Goal: Transaction & Acquisition: Complete application form

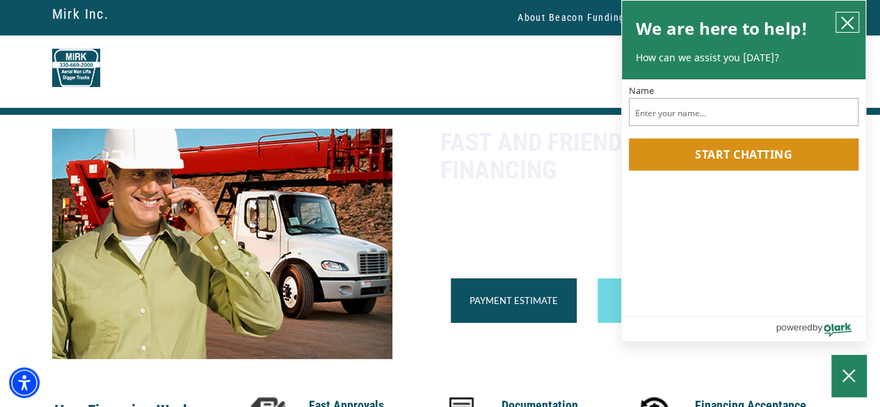
click at [855, 16] on button "close chatbox" at bounding box center [848, 22] width 22 height 19
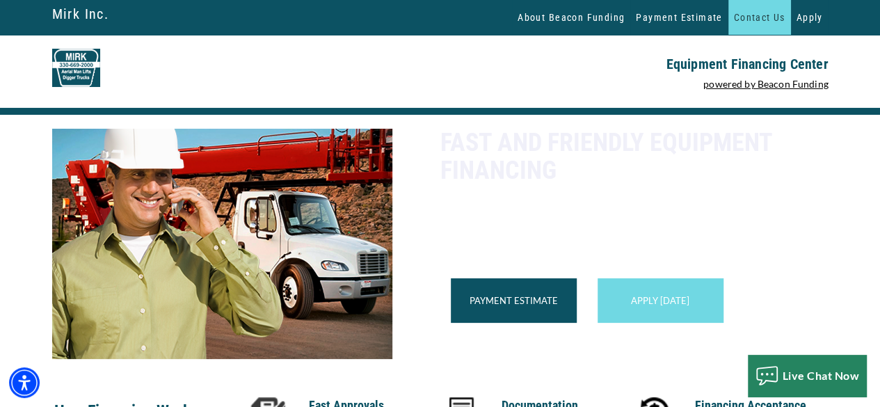
click at [768, 19] on link "Contact Us" at bounding box center [760, 17] width 63 height 35
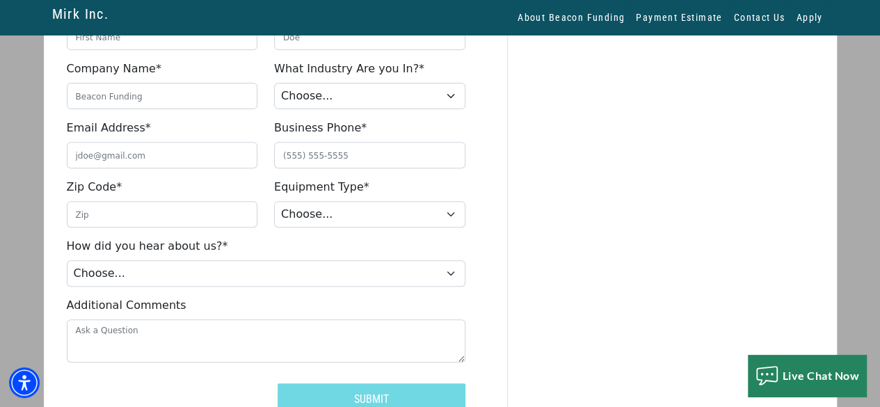
scroll to position [285, 0]
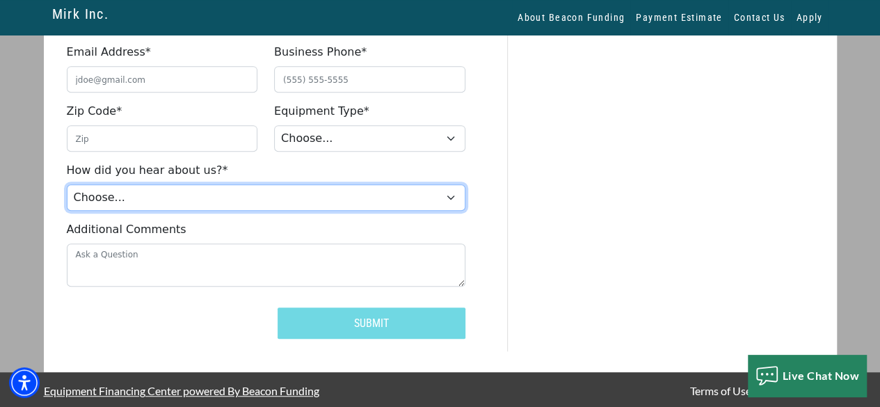
click at [260, 191] on select "Choose... Internet Search Vendor Referral Word of Mouth Client Referral Email E…" at bounding box center [266, 197] width 399 height 26
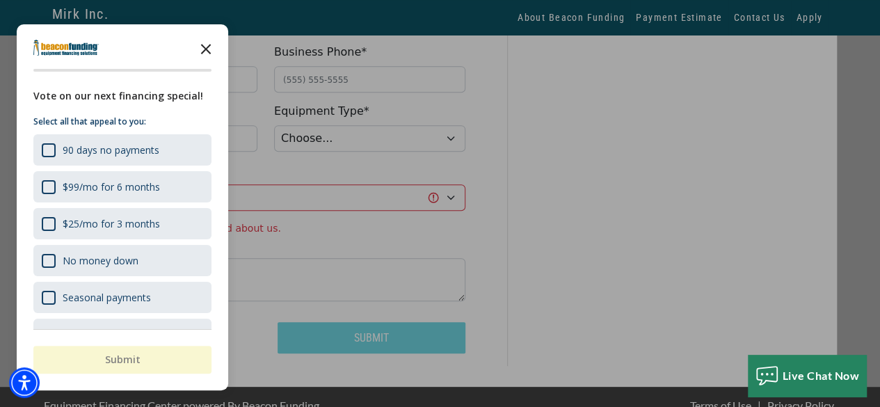
click at [207, 51] on polygon "Close the survey" at bounding box center [206, 49] width 10 height 10
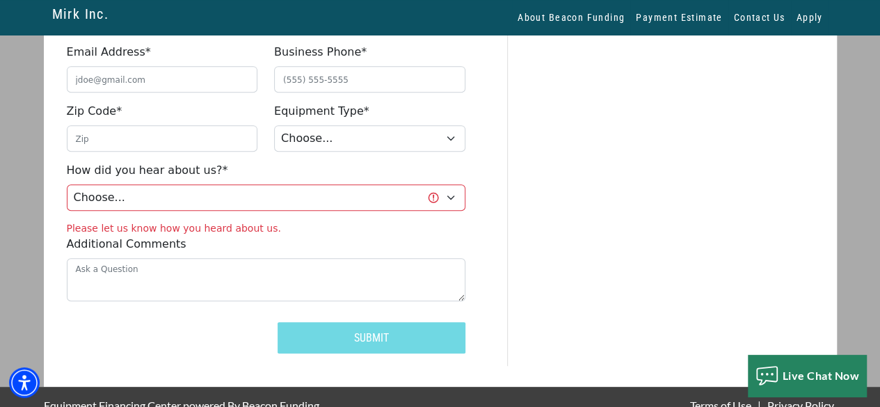
scroll to position [145, 0]
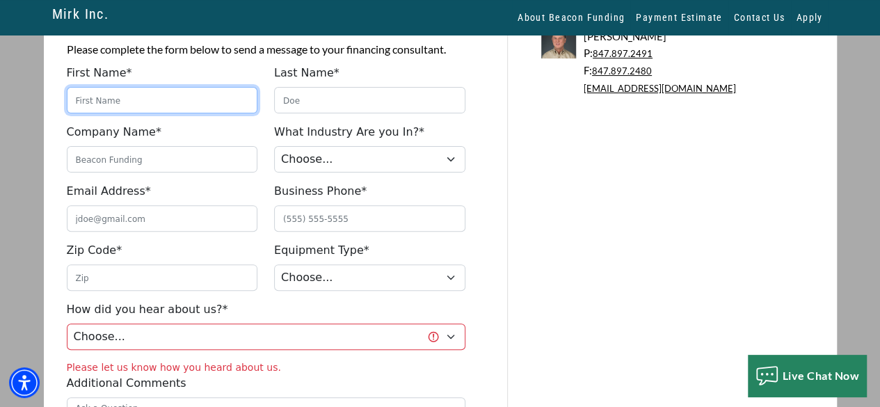
click at [132, 102] on input "First Name*" at bounding box center [162, 100] width 191 height 26
type input "john"
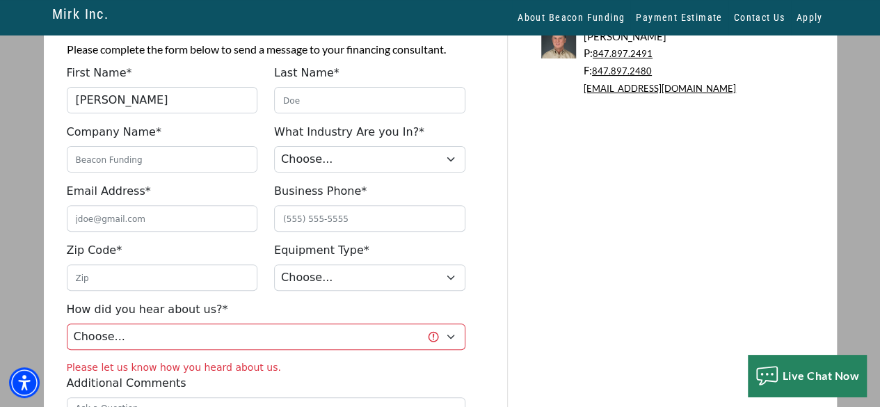
type input "lene"
type input "official-cruise-cruise"
type input "johnlene036@gmail.com"
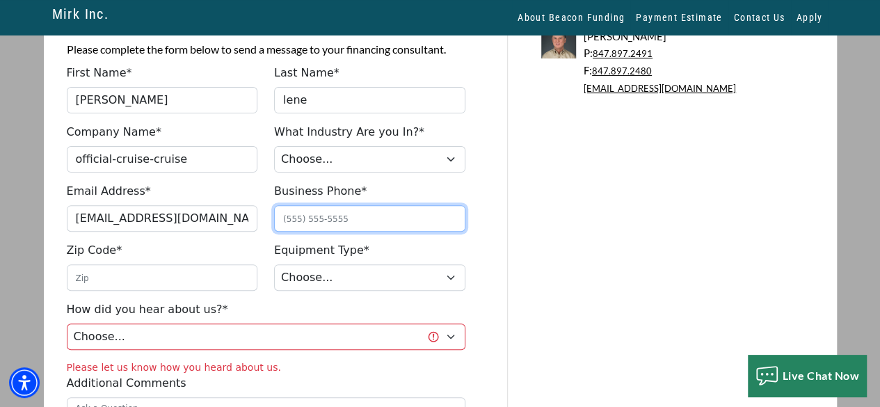
type input "4387985728"
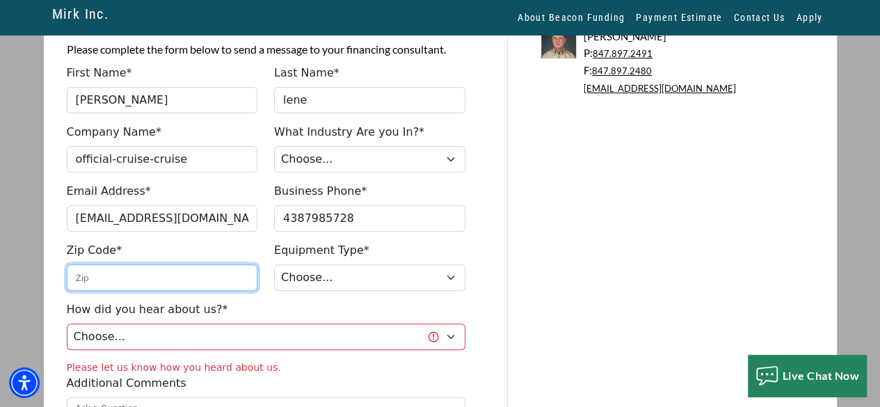
type input "10001"
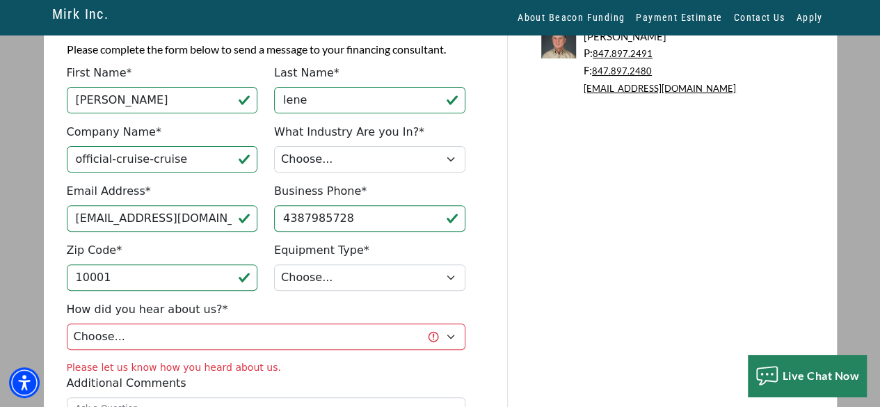
type input "(438) 798-5728"
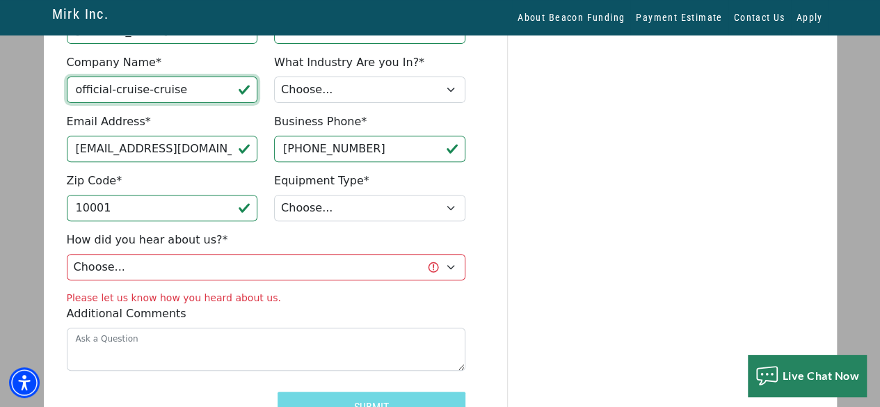
scroll to position [45, 0]
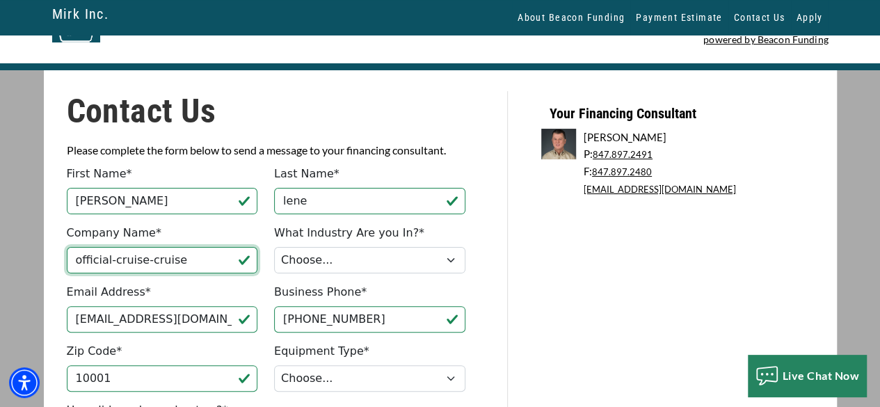
drag, startPoint x: 195, startPoint y: 96, endPoint x: 0, endPoint y: 27, distance: 206.7
click at [0, 27] on div "Mirk Inc. Mirk Inc. About Beacon Funding Payment Estimate Contact Us Apply Equi…" at bounding box center [440, 310] width 880 height 710
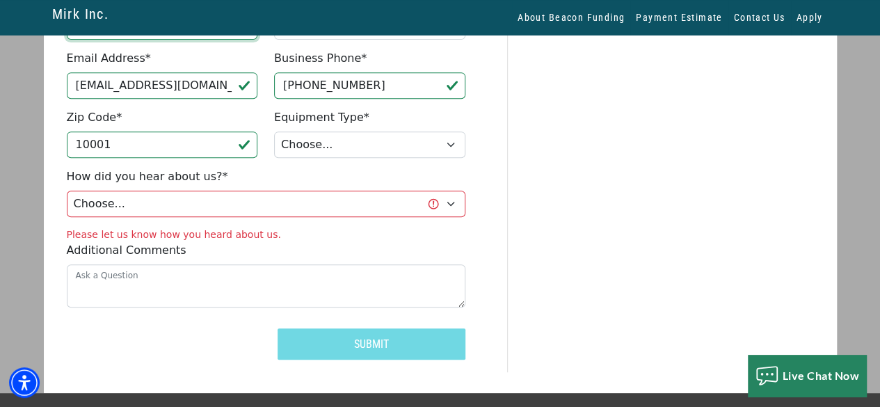
scroll to position [299, 0]
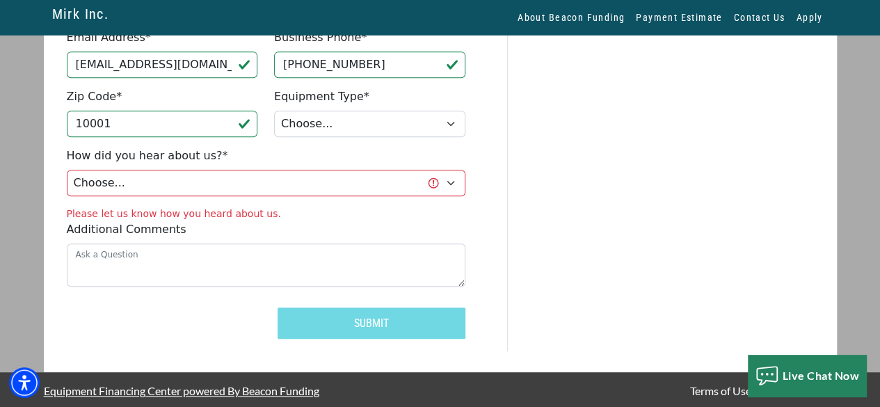
type input "awsertyu"
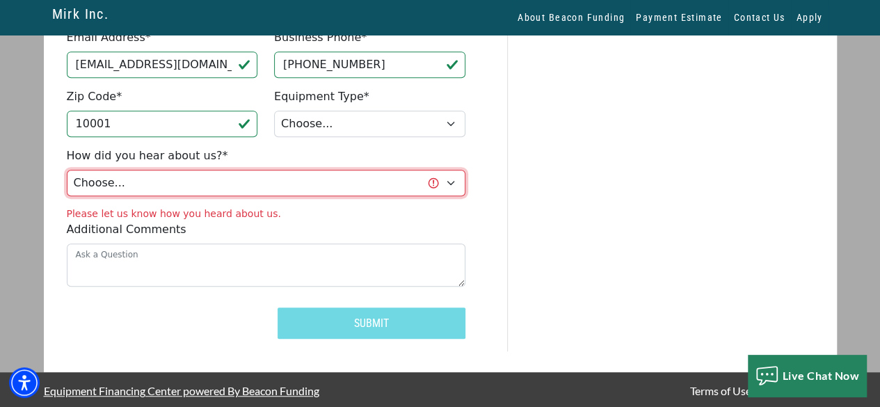
click at [135, 174] on select "Choose... Internet Search Vendor Referral Word of Mouth Client Referral Email E…" at bounding box center [266, 183] width 399 height 26
select select "200002"
click at [67, 170] on select "Choose... Internet Search Vendor Referral Word of Mouth Client Referral Email E…" at bounding box center [266, 183] width 399 height 26
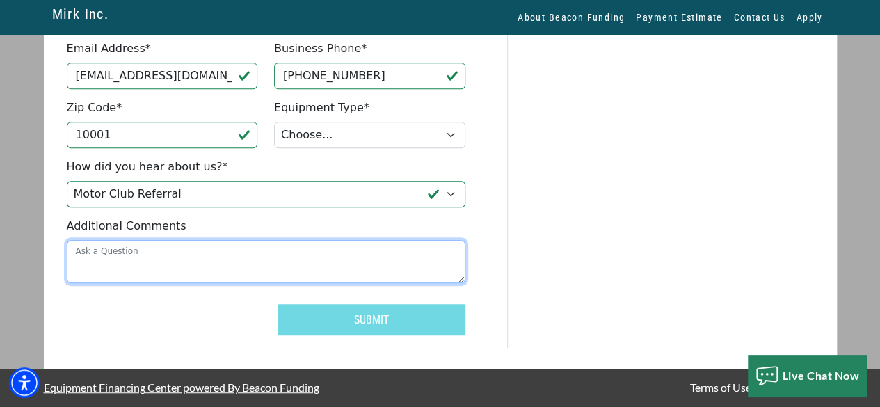
scroll to position [285, 0]
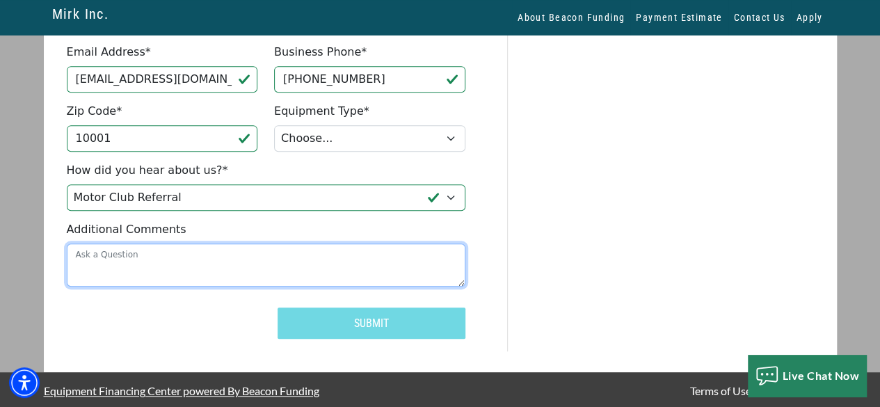
click at [117, 271] on textarea "Additional Comments" at bounding box center [266, 265] width 399 height 43
type textarea "qw3e45678"
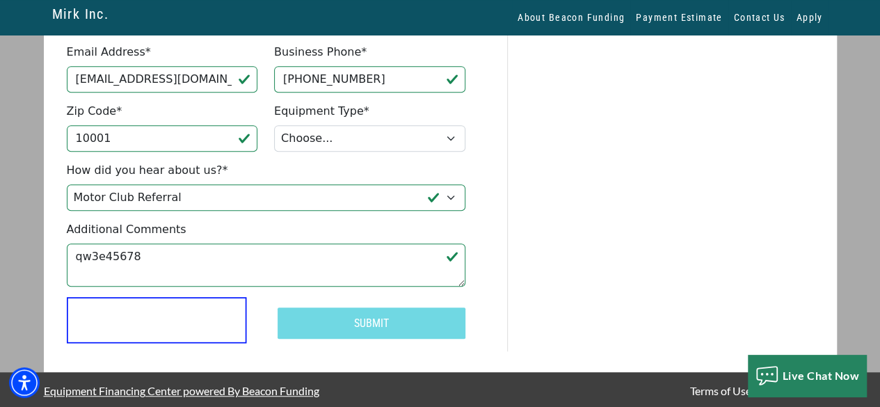
scroll to position [6, 0]
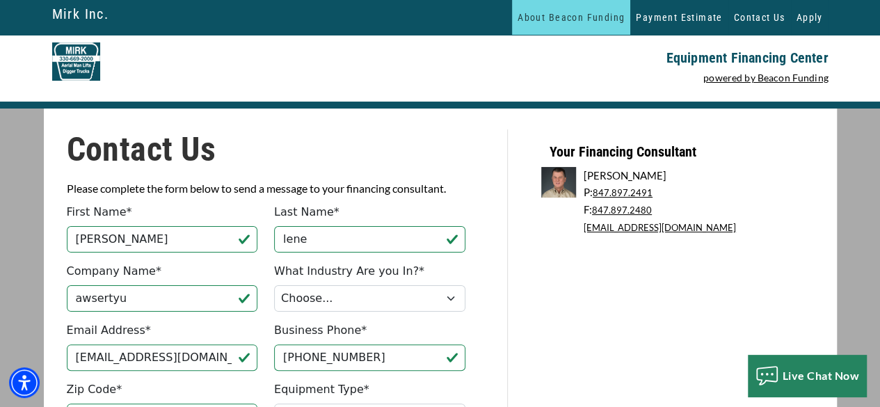
click at [592, 15] on link "About Beacon Funding" at bounding box center [571, 17] width 118 height 35
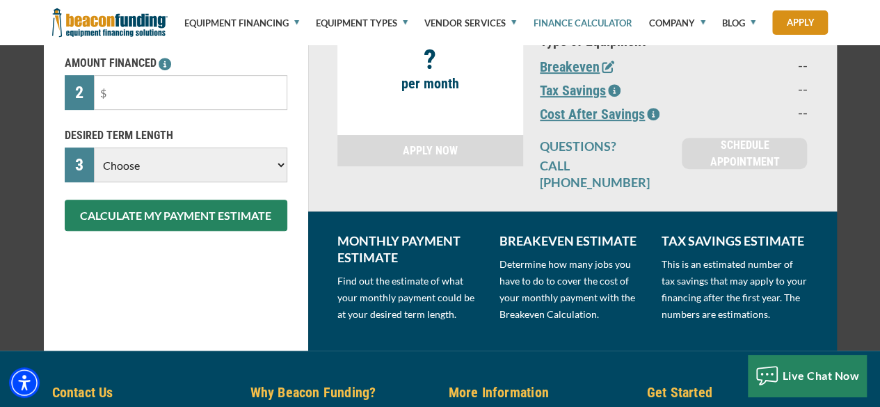
scroll to position [536, 0]
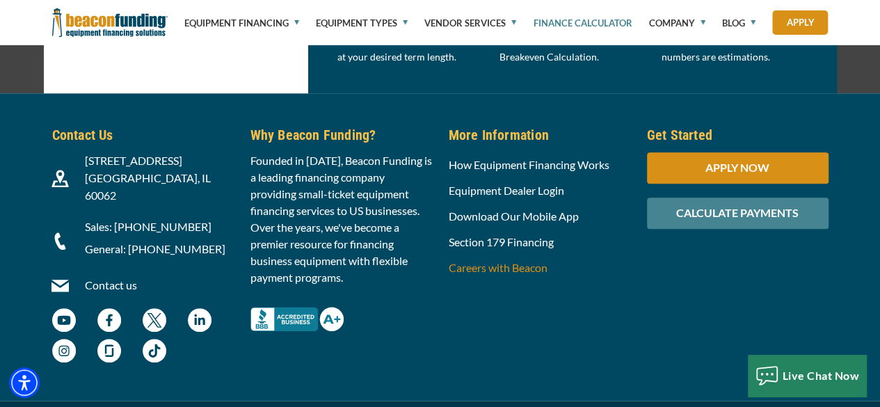
click at [465, 261] on link "Careers with Beacon" at bounding box center [498, 267] width 99 height 13
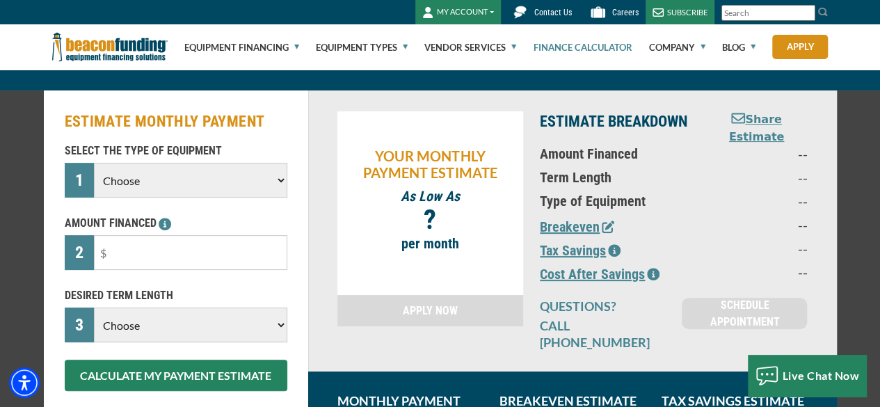
scroll to position [0, 0]
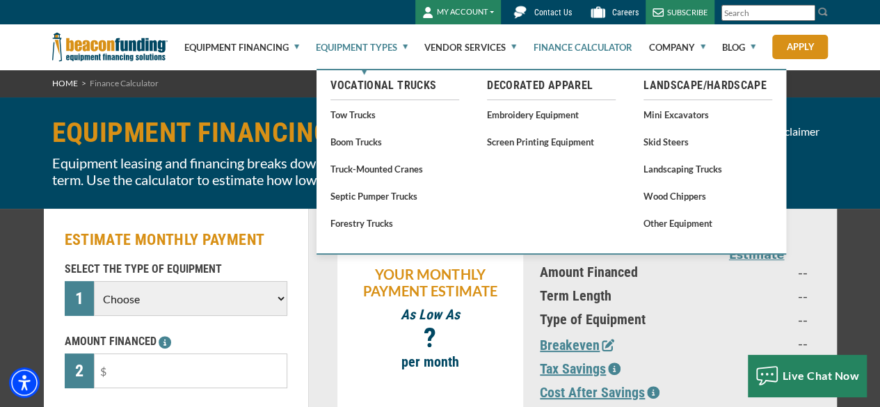
click at [347, 45] on link "Equipment Types" at bounding box center [362, 47] width 92 height 45
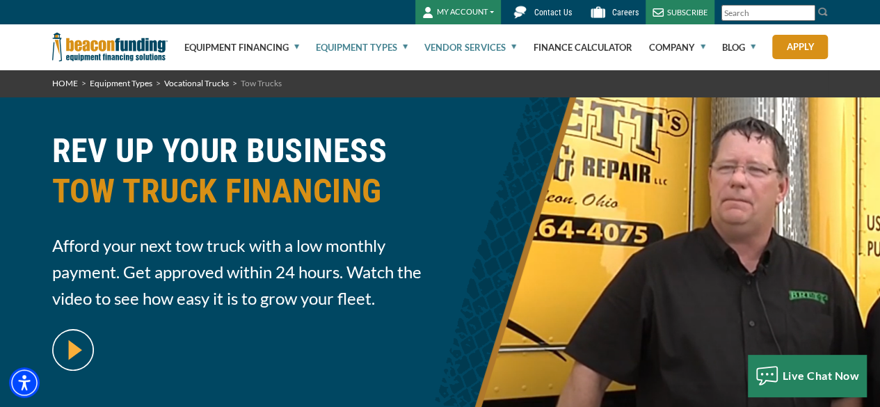
click at [515, 42] on link "Vendor Services" at bounding box center [471, 47] width 92 height 45
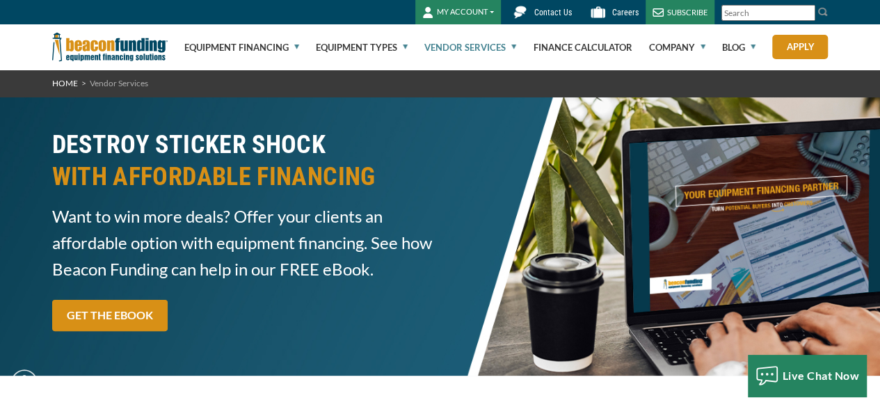
click at [513, 48] on link "Vendor Services" at bounding box center [471, 47] width 92 height 45
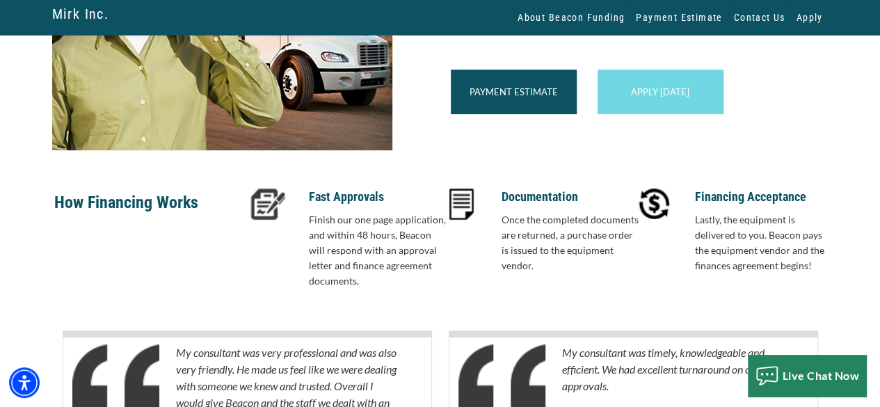
scroll to position [278, 0]
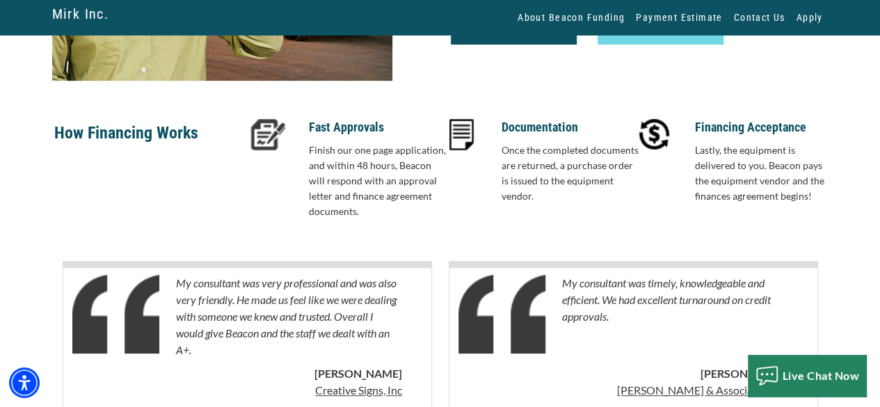
click at [646, 150] on img at bounding box center [654, 134] width 31 height 31
click at [647, 150] on img at bounding box center [654, 134] width 31 height 31
click at [745, 136] on p "Financing Acceptance" at bounding box center [765, 127] width 140 height 17
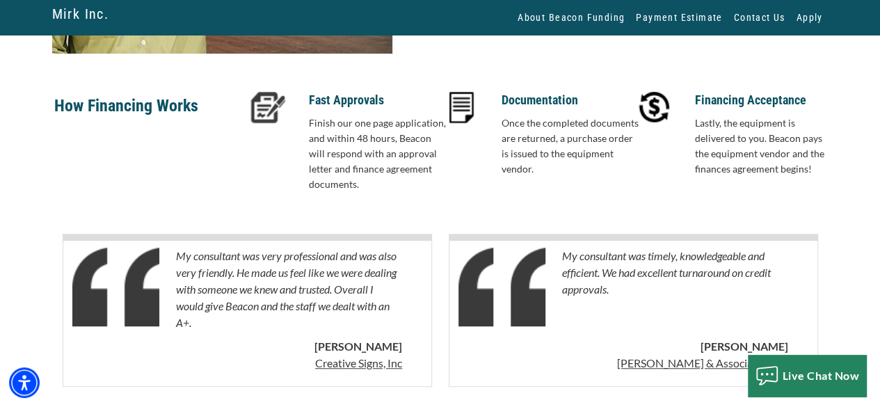
scroll to position [236, 0]
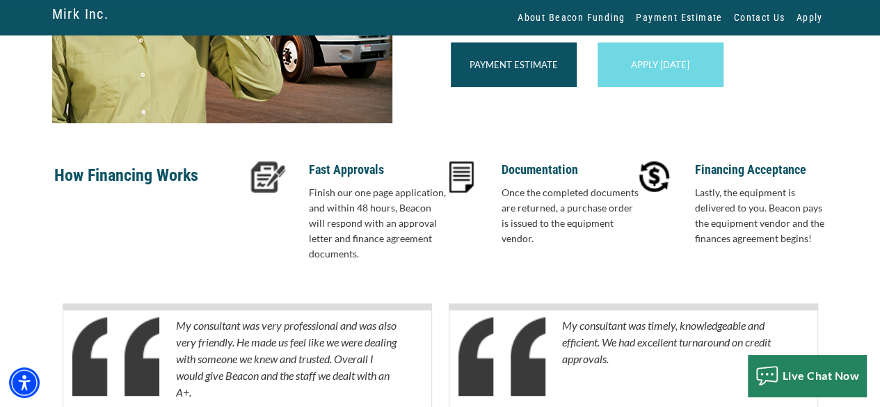
click at [272, 193] on img at bounding box center [268, 176] width 35 height 31
click at [345, 178] on p "Fast Approvals" at bounding box center [379, 169] width 140 height 17
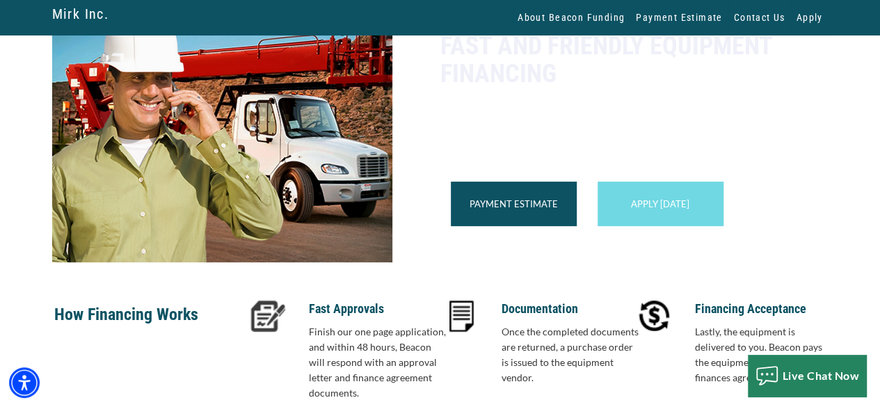
scroll to position [0, 0]
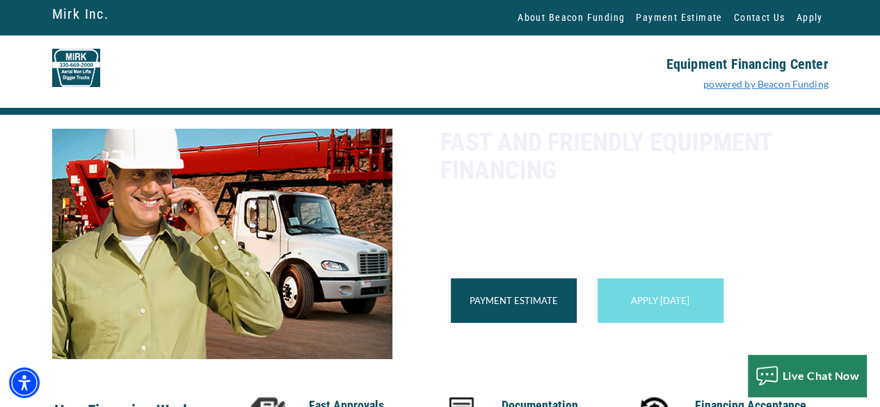
click at [776, 87] on link "powered by Beacon Funding" at bounding box center [766, 84] width 125 height 12
click at [815, 17] on link "Apply" at bounding box center [810, 17] width 38 height 35
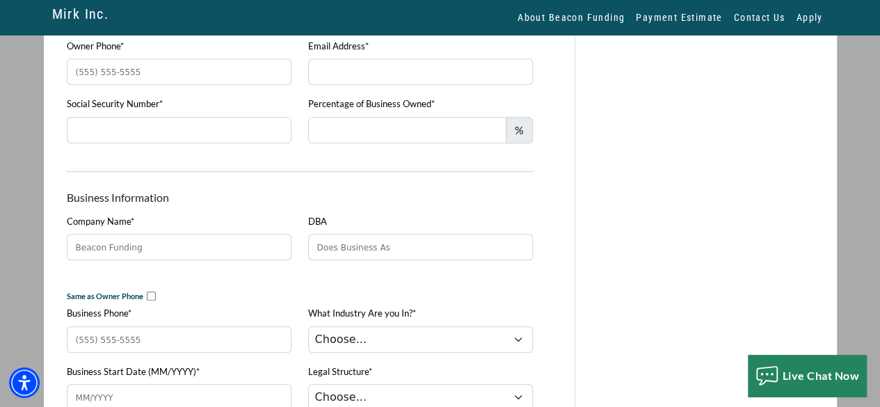
scroll to position [348, 0]
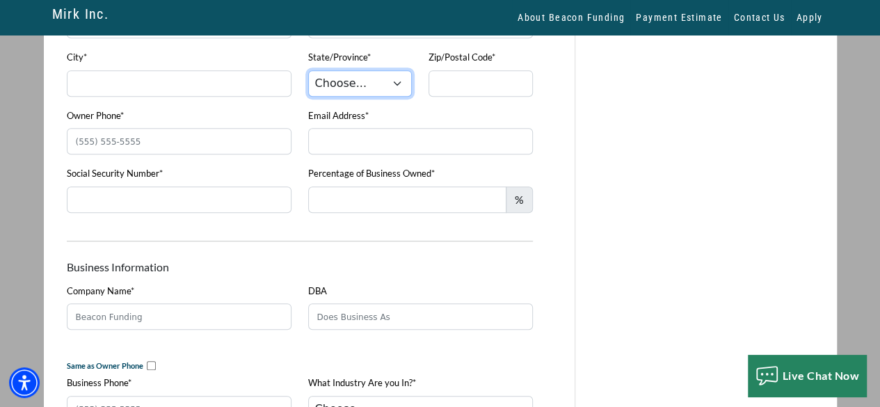
click at [377, 86] on select "Choose... AL AK AZ AR CA CO CT DE DC FL GA HI ID IL IN IA KS KY LA ME MD MA MI …" at bounding box center [360, 83] width 104 height 26
select select "3"
click at [308, 70] on select "Choose... AL AK AZ AR CA CO CT DE DC FL GA HI ID IL IN IA KS KY LA ME MD MA MI …" at bounding box center [360, 83] width 104 height 26
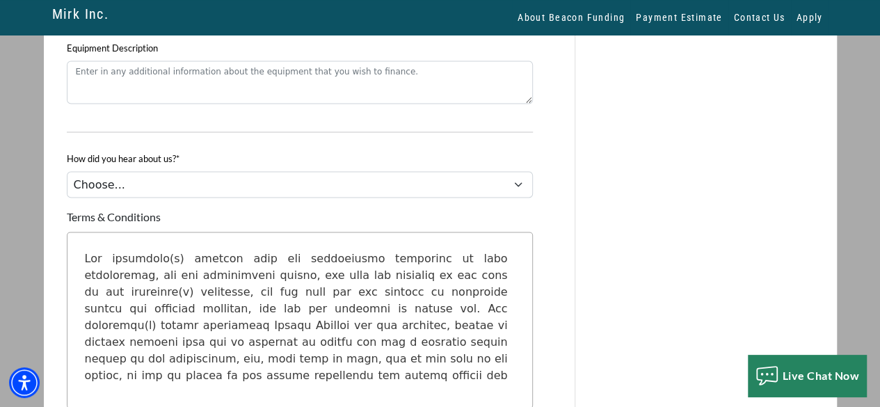
scroll to position [1114, 0]
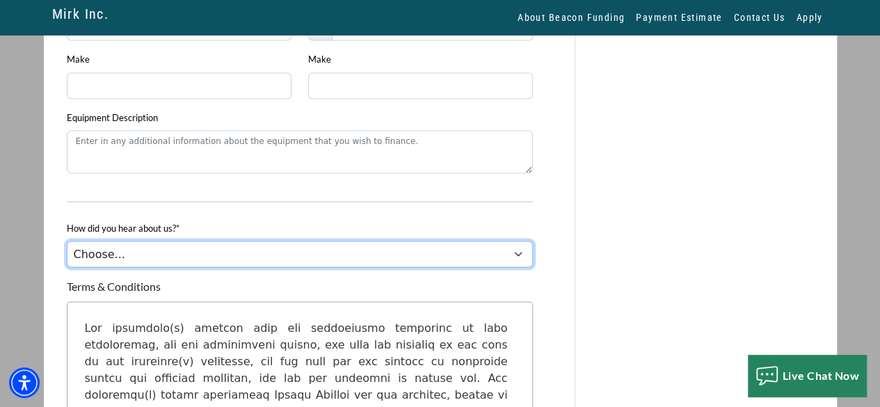
click at [134, 267] on select "Choose... Internet Search Vendor Referral Word of Mouth Client Referral Email E…" at bounding box center [300, 254] width 466 height 26
click at [135, 267] on select "Choose... Internet Search Vendor Referral Word of Mouth Client Referral Email E…" at bounding box center [300, 254] width 466 height 26
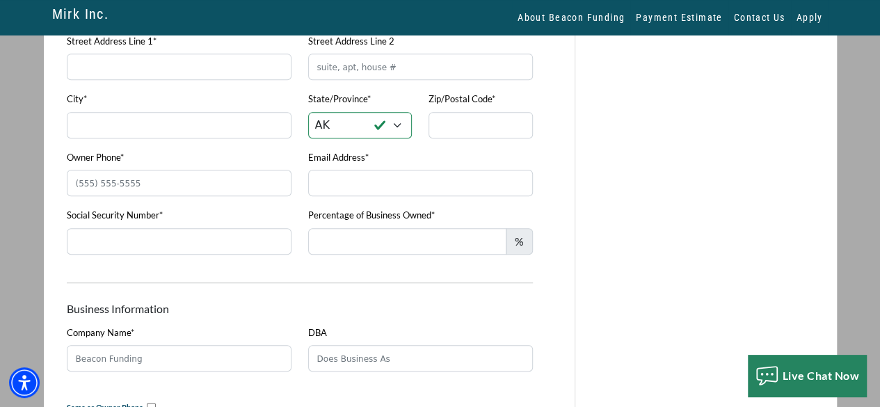
scroll to position [0, 0]
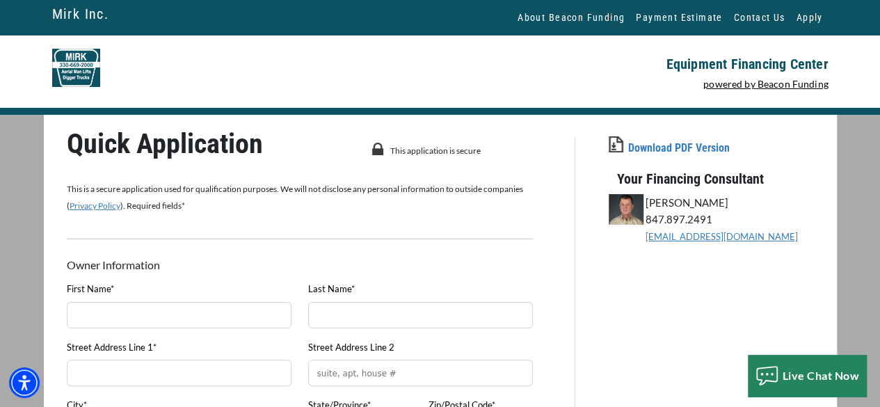
click at [69, 52] on img at bounding box center [76, 68] width 48 height 38
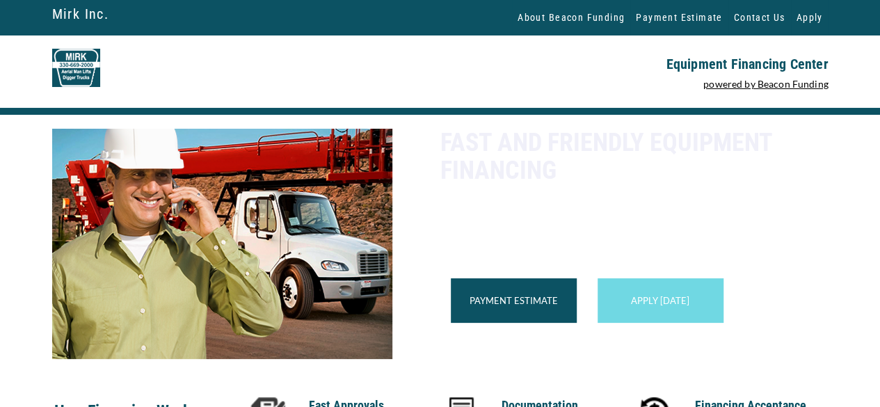
scroll to position [209, 0]
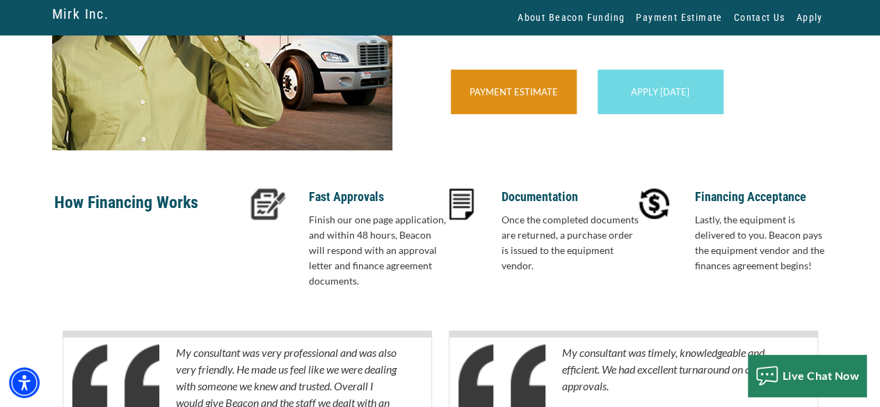
click at [511, 114] on div "Payment Estimate" at bounding box center [514, 92] width 126 height 45
click at [511, 97] on link "Payment Estimate" at bounding box center [514, 91] width 88 height 11
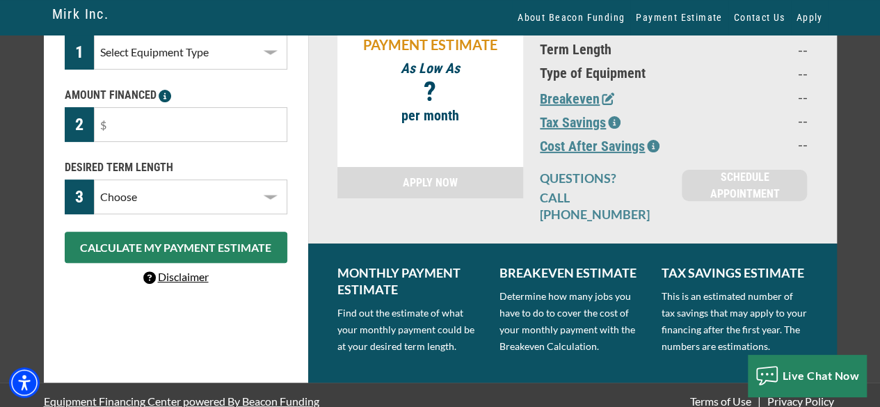
scroll to position [83, 0]
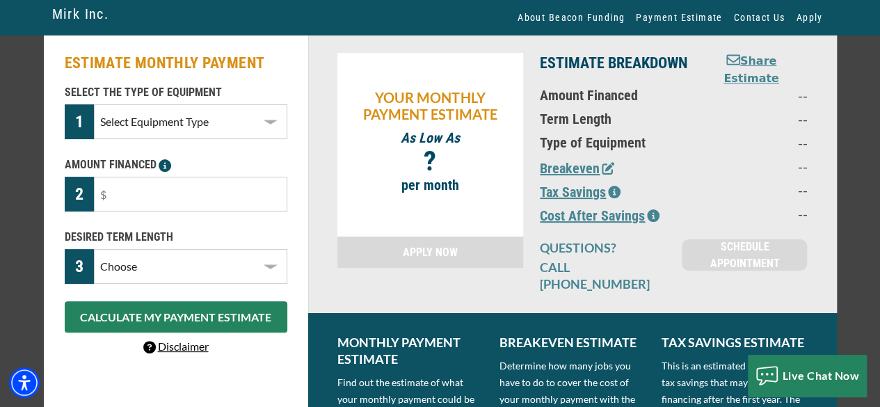
click at [152, 121] on select "Select Equipment Type Arbor Equipment Boom Truck Bridge Inspector Bucket Truck …" at bounding box center [190, 121] width 193 height 35
select select "6"
click at [94, 104] on select "Select Equipment Type Arbor Equipment Boom Truck Bridge Inspector Bucket Truck …" at bounding box center [190, 121] width 193 height 35
click at [153, 205] on input "text" at bounding box center [190, 194] width 193 height 35
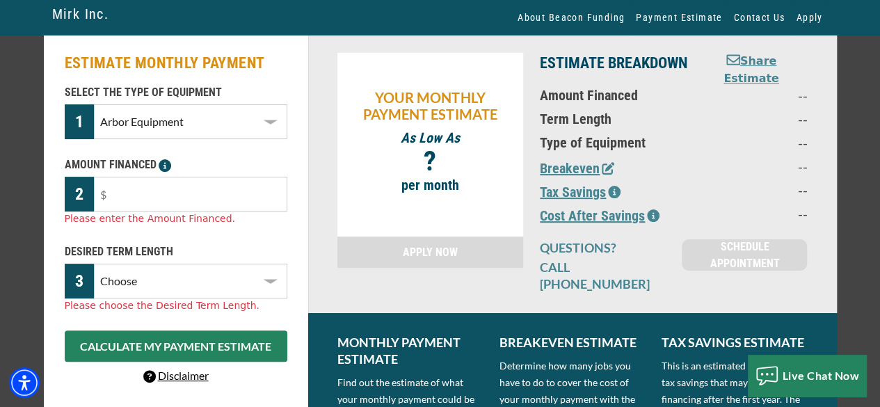
click at [171, 260] on div "DESIRED TERM LENGTH 3 Choose 36 Months 48 Months 60 Months Please choose the De…" at bounding box center [175, 279] width 239 height 70
select select "36"
click at [94, 264] on select "Choose 36 Months 48 Months 60 Months" at bounding box center [190, 281] width 193 height 35
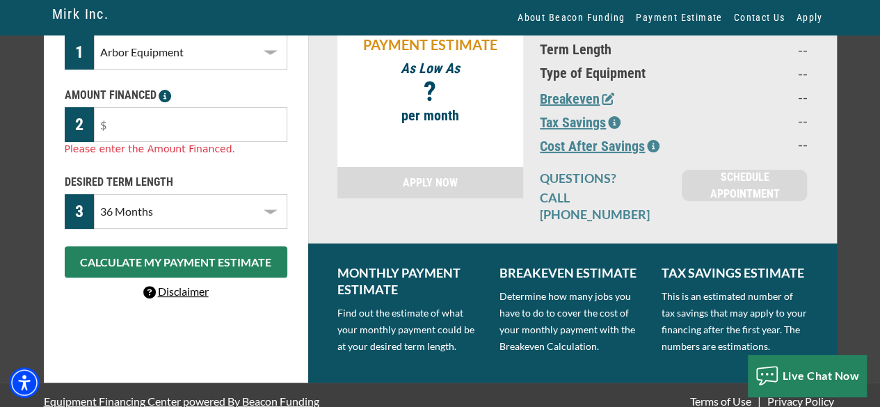
scroll to position [0, 0]
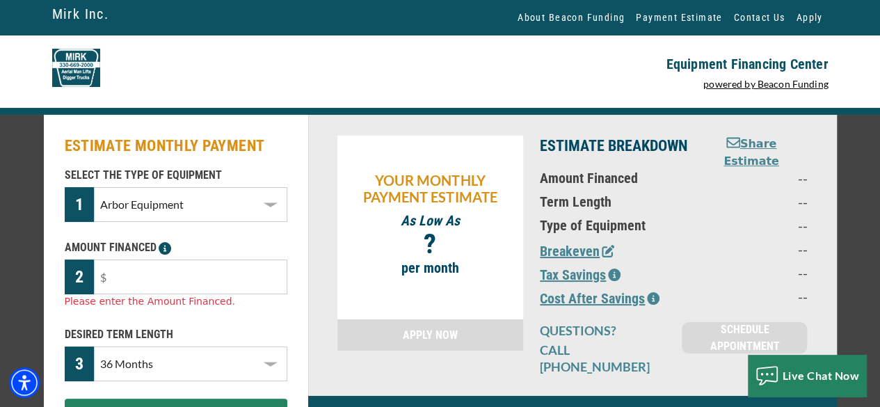
click at [743, 161] on button "Share Estimate" at bounding box center [751, 153] width 91 height 34
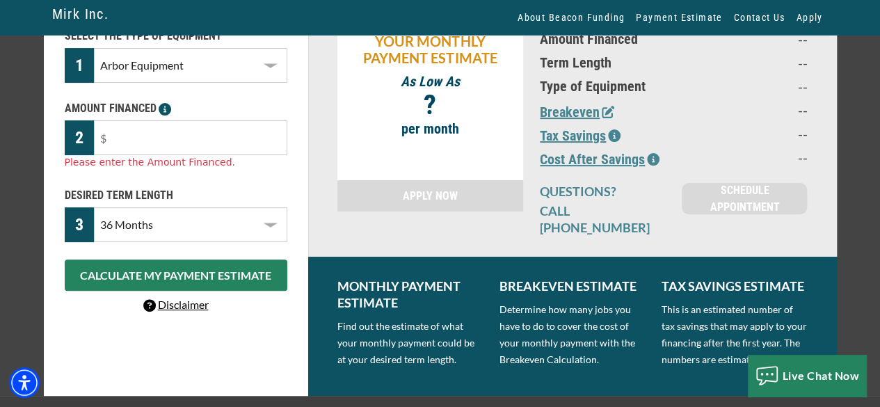
click at [585, 116] on button "Breakeven" at bounding box center [577, 112] width 74 height 21
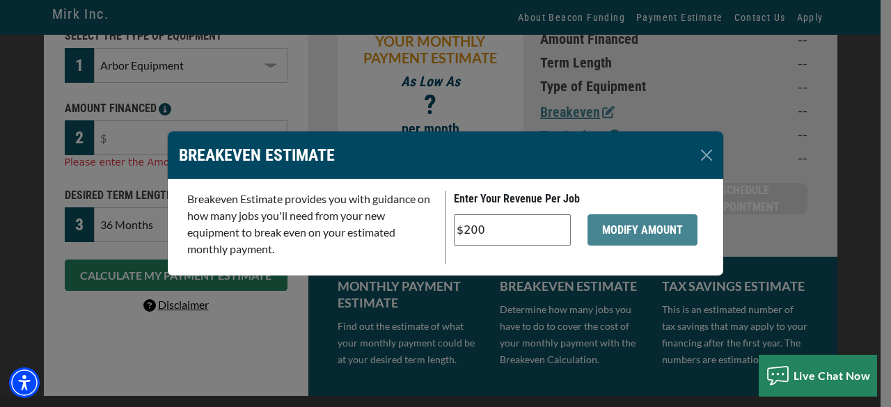
click at [693, 159] on div "BREAKEVEN ESTIMATE" at bounding box center [445, 156] width 555 height 48
click at [706, 159] on button "Close" at bounding box center [706, 155] width 22 height 22
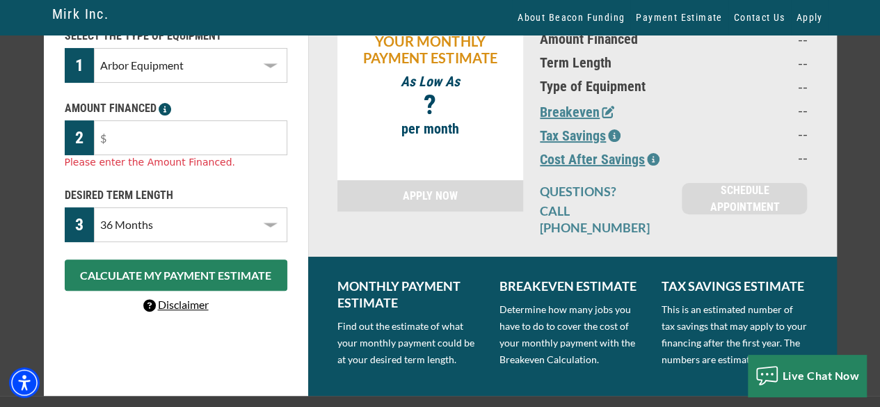
scroll to position [0, 0]
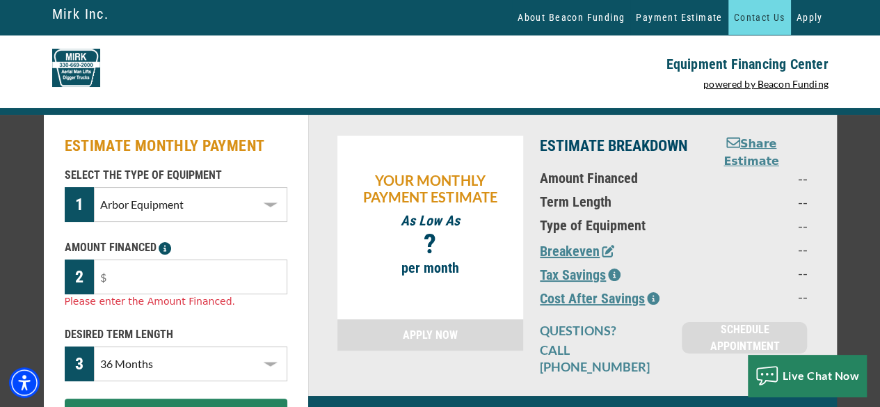
click at [745, 33] on link "Contact Us" at bounding box center [760, 17] width 63 height 35
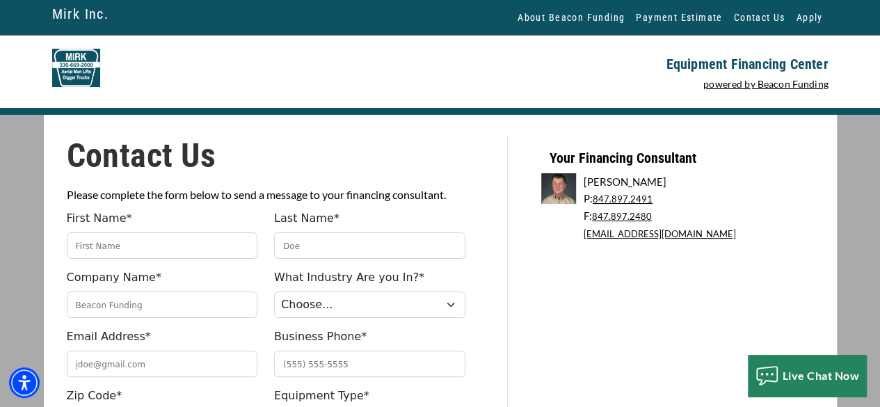
click at [681, 59] on p "Equipment Financing Center" at bounding box center [639, 64] width 380 height 17
click at [530, 15] on link "About Beacon Funding" at bounding box center [571, 17] width 118 height 35
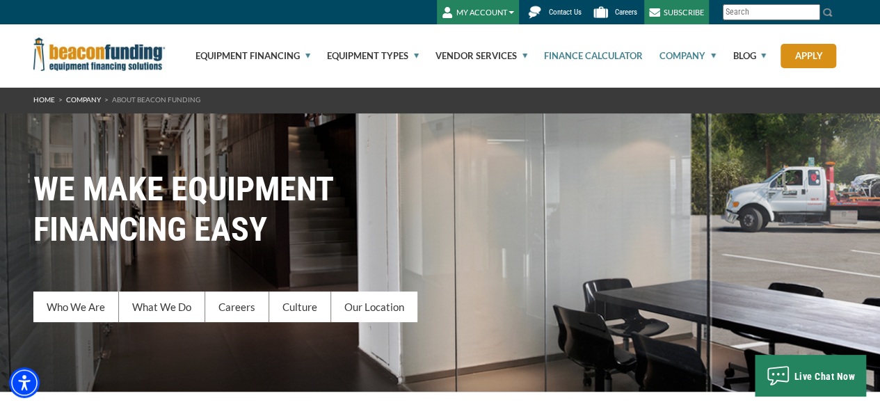
click at [561, 65] on link "Finance Calculator" at bounding box center [585, 55] width 115 height 63
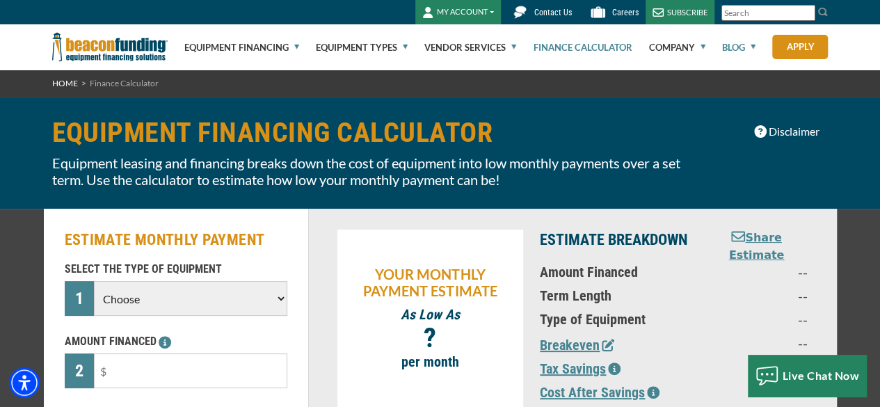
click at [729, 48] on link "Blog" at bounding box center [738, 47] width 33 height 45
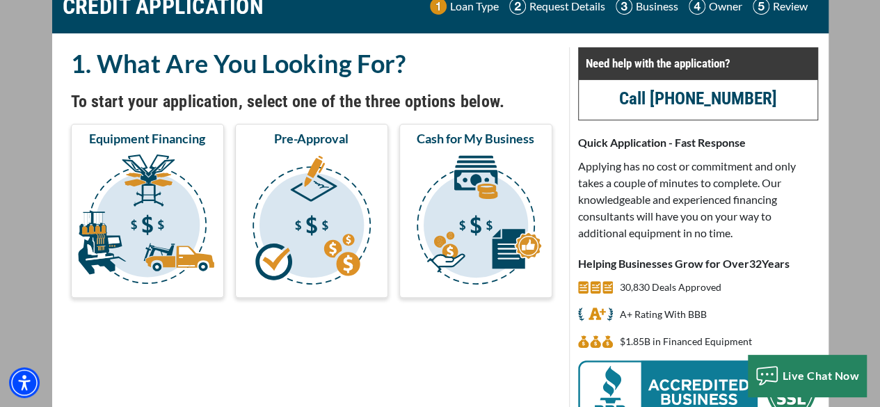
scroll to position [139, 0]
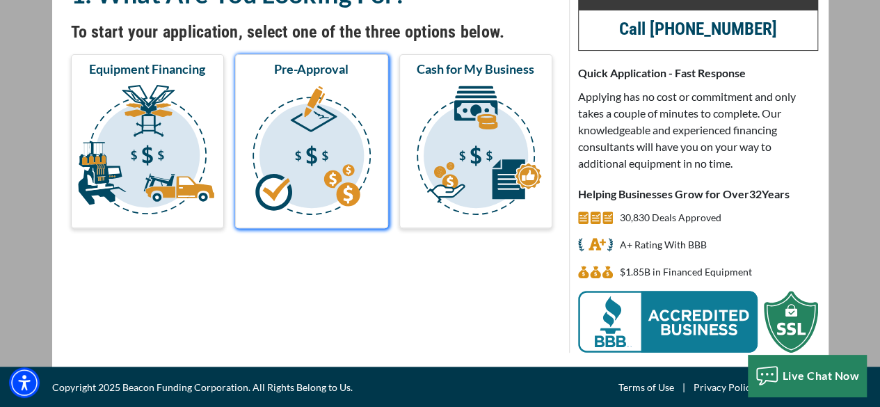
click at [365, 157] on img "submit" at bounding box center [312, 152] width 148 height 139
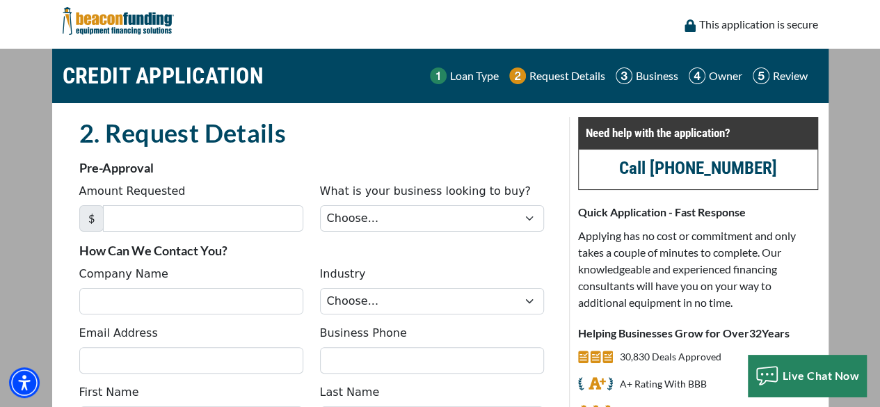
click at [572, 81] on p "Request Details" at bounding box center [568, 76] width 76 height 17
click at [638, 84] on div "Loan Type Request Details Business Owner Review" at bounding box center [624, 76] width 388 height 40
click at [699, 79] on img at bounding box center [697, 76] width 17 height 17
click at [805, 70] on p "Review" at bounding box center [790, 76] width 35 height 17
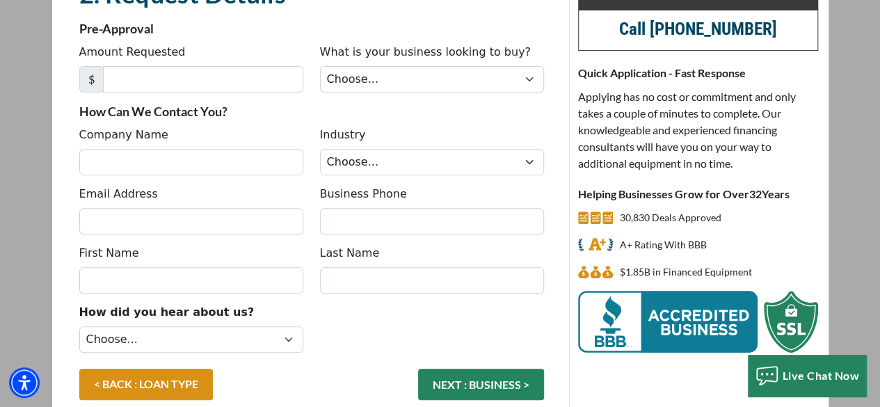
scroll to position [210, 0]
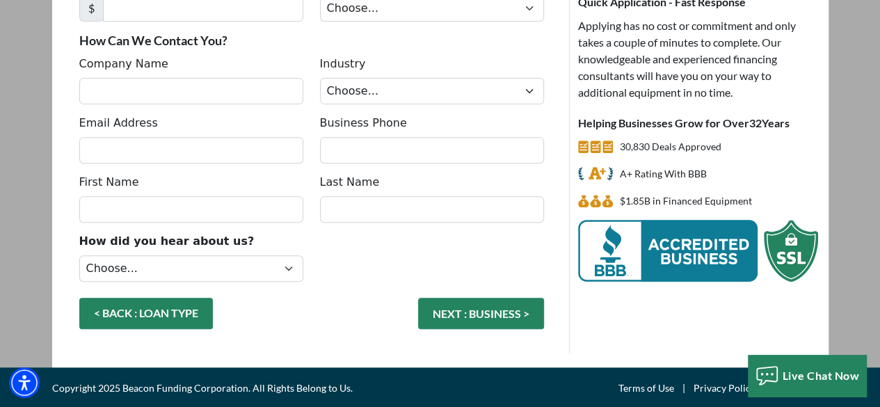
click at [155, 308] on link "< BACK : LOAN TYPE" at bounding box center [146, 313] width 134 height 31
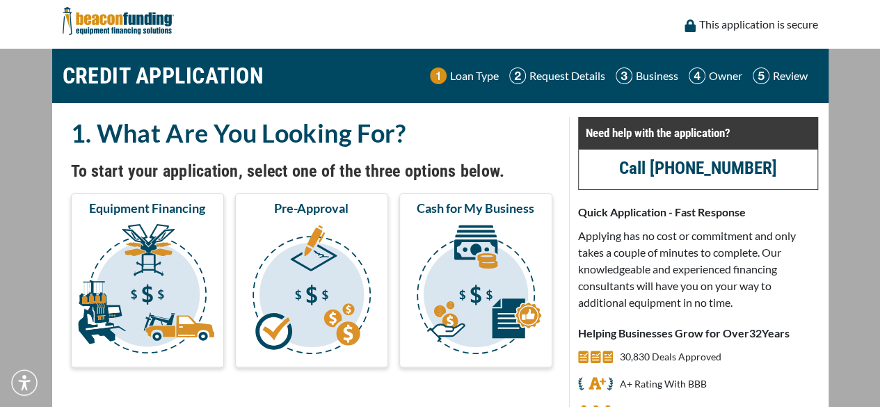
click at [125, 19] on img at bounding box center [118, 21] width 111 height 42
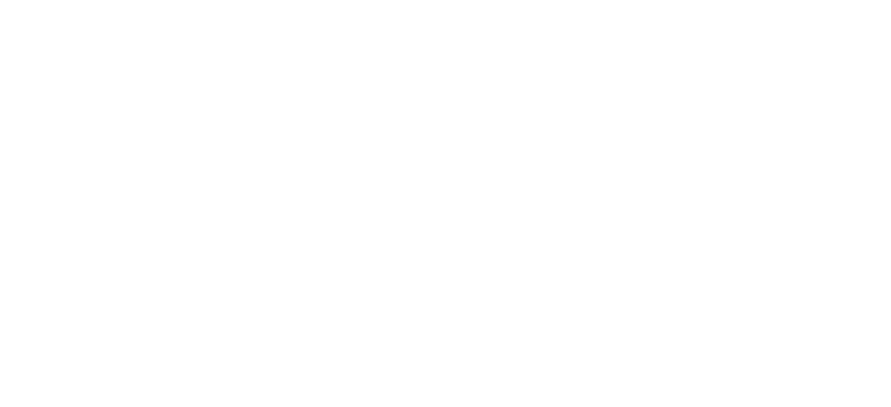
click at [749, 37] on body at bounding box center [445, 203] width 891 height 407
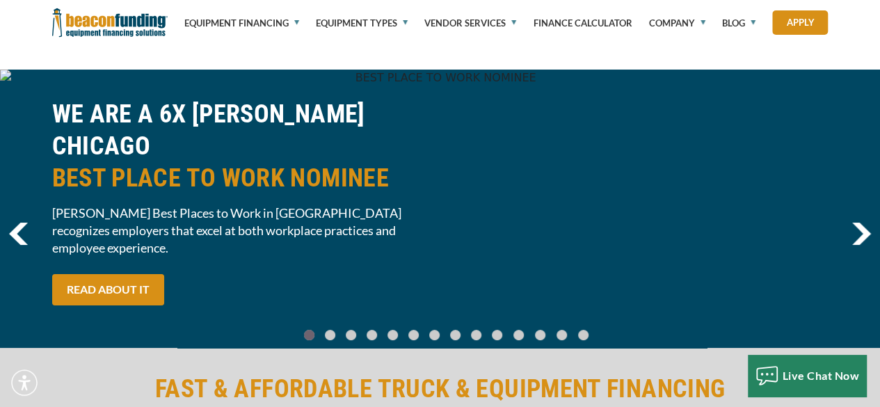
scroll to position [278, 0]
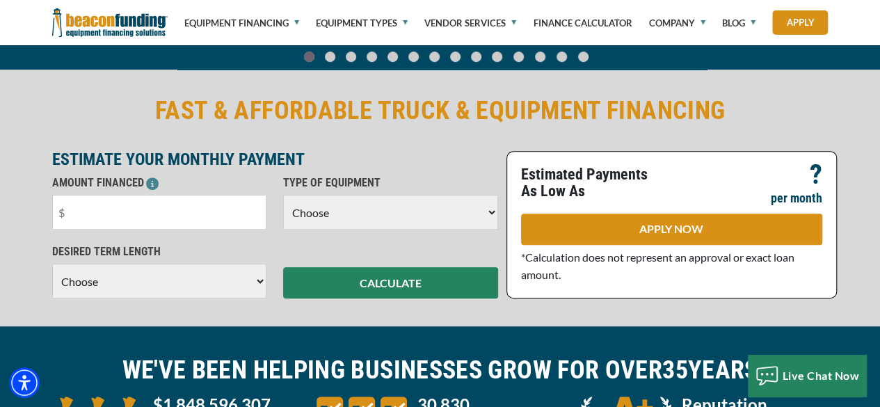
click at [370, 212] on select "Choose Backhoe Boom/Bucket Truck Chipper Commercial Mower Crane DTG/DTF Printin…" at bounding box center [390, 212] width 215 height 35
select select "9"
click at [283, 195] on select "Choose Backhoe Boom/Bucket Truck Chipper Commercial Mower Crane DTG/DTF Printin…" at bounding box center [390, 212] width 215 height 35
click at [209, 287] on select "Choose 36 Months 48 Months 60 Months" at bounding box center [159, 281] width 215 height 35
select select "36"
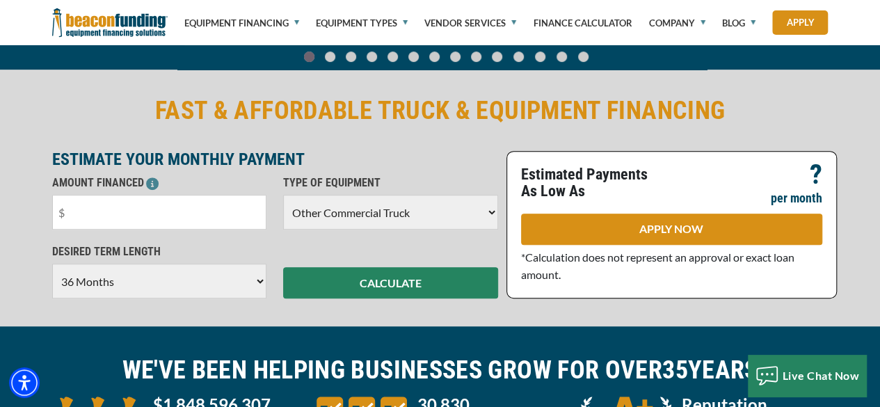
click at [52, 278] on select "Choose 36 Months 48 Months 60 Months" at bounding box center [159, 281] width 215 height 35
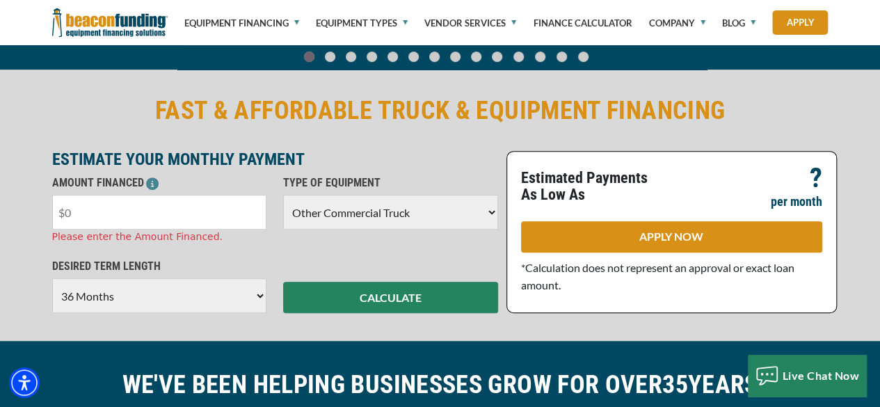
click at [151, 223] on input "text" at bounding box center [159, 212] width 215 height 35
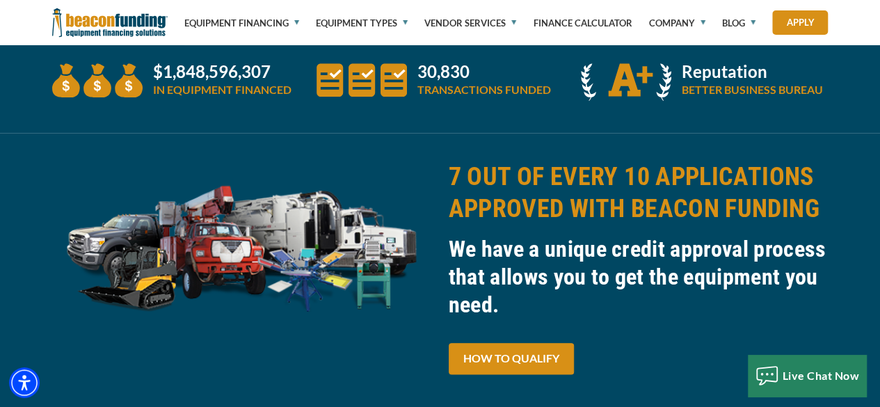
scroll to position [418, 0]
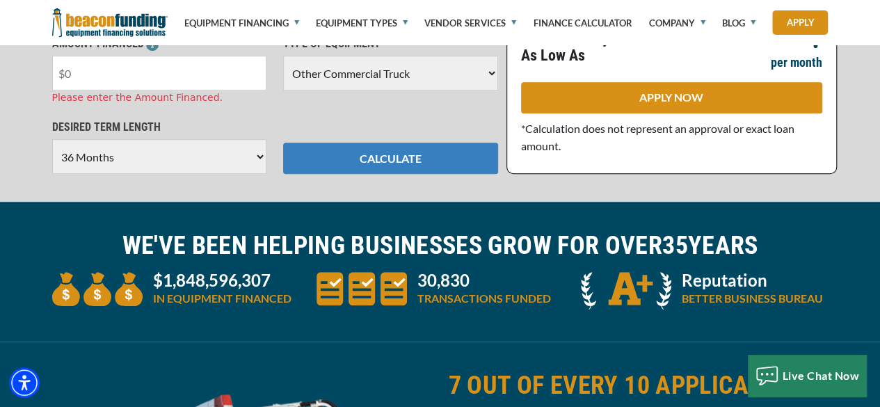
click at [351, 164] on button "CALCULATE" at bounding box center [390, 158] width 215 height 31
click at [365, 152] on button "CALCULATE" at bounding box center [390, 158] width 215 height 31
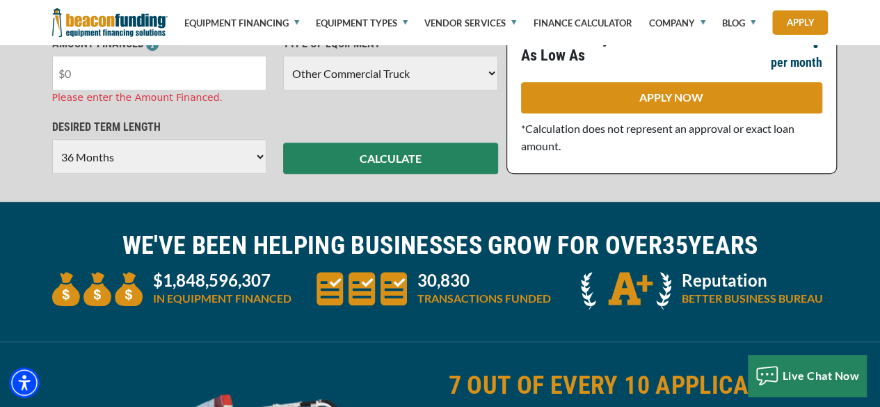
click at [86, 70] on input "text" at bounding box center [159, 73] width 215 height 35
drag, startPoint x: 89, startPoint y: 83, endPoint x: 58, endPoint y: 86, distance: 30.8
click at [58, 86] on input "text" at bounding box center [159, 73] width 215 height 35
type input "$56,789"
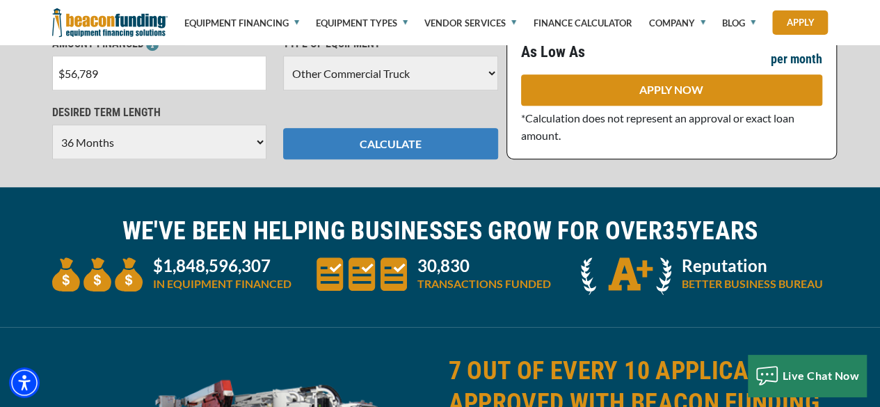
click at [357, 165] on div "FAST & AFFORDABLE TRUCK & EQUIPMENT FINANCING ESTIMATE YOUR MONTHLY PAYMENT AMO…" at bounding box center [440, 58] width 880 height 260
click at [353, 140] on button "CALCULATE" at bounding box center [390, 143] width 215 height 31
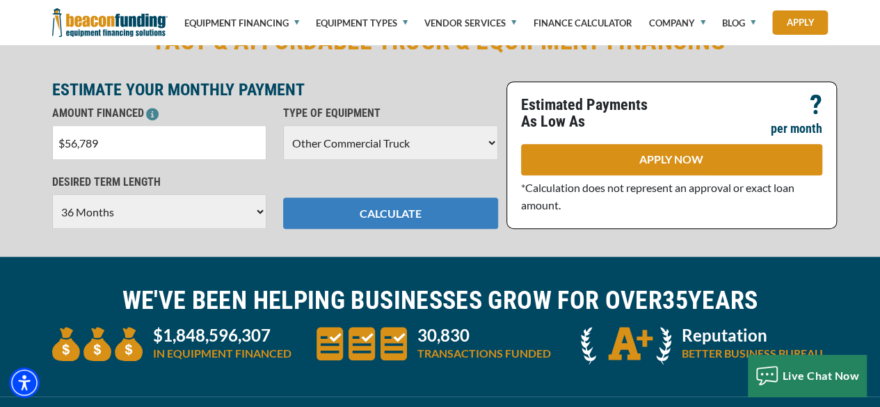
scroll to position [278, 0]
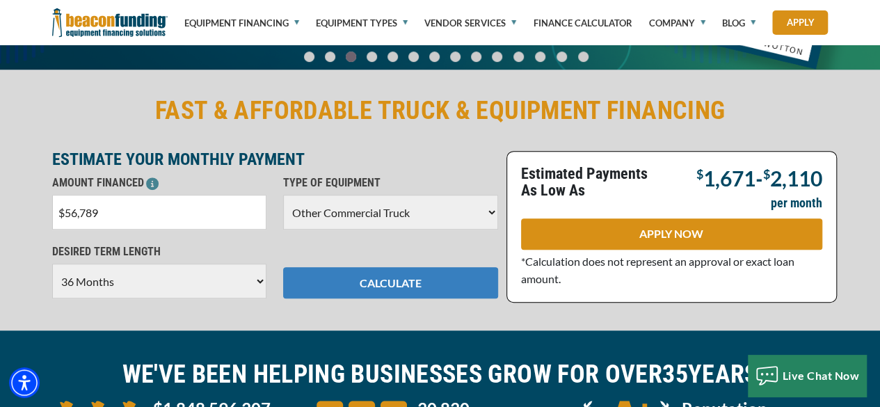
click at [380, 271] on button "CALCULATE" at bounding box center [390, 282] width 215 height 31
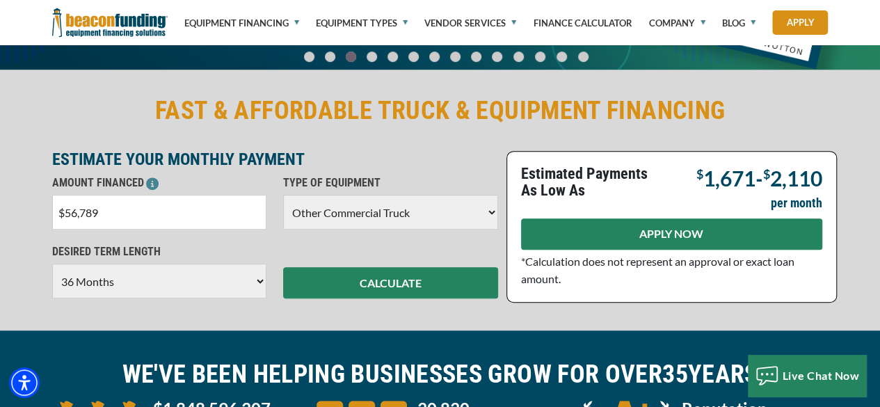
click at [564, 248] on link "APPLY NOW" at bounding box center [671, 234] width 301 height 31
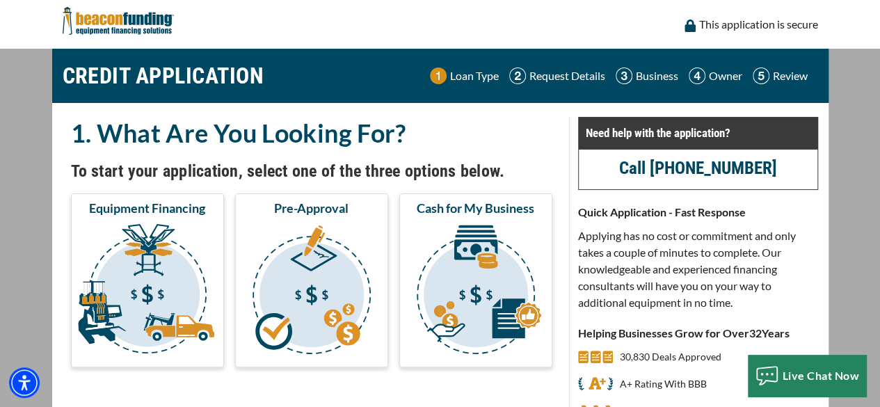
click at [759, 79] on img at bounding box center [761, 76] width 17 height 17
click at [795, 78] on p "Review" at bounding box center [790, 76] width 35 height 17
click at [786, 81] on p "Review" at bounding box center [790, 76] width 35 height 17
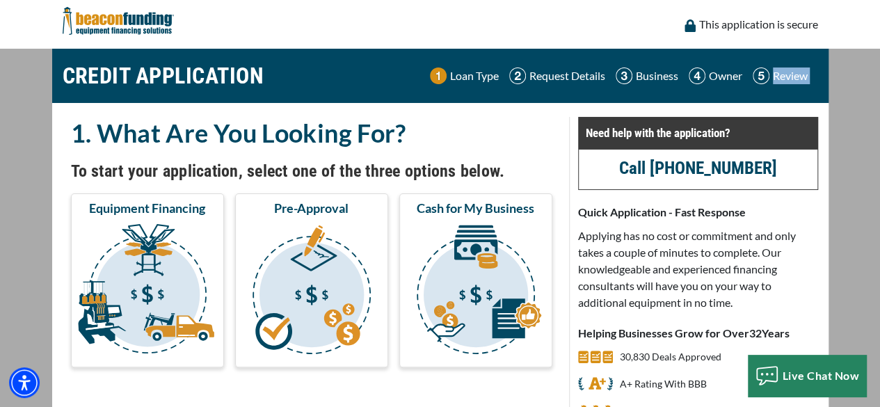
click at [116, 30] on img at bounding box center [118, 21] width 111 height 42
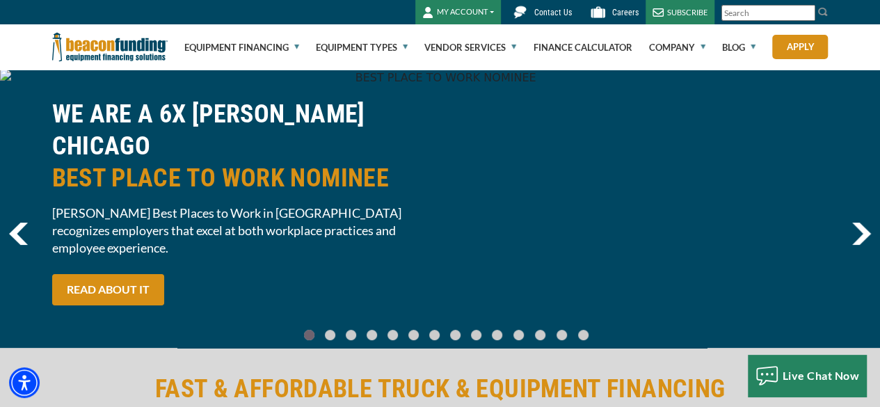
click at [491, 15] on button "MY ACCOUNT" at bounding box center [459, 12] width 86 height 24
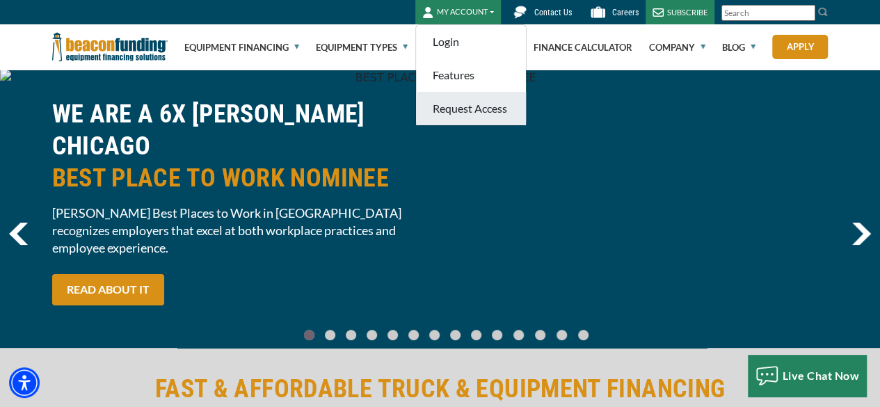
click at [477, 101] on link "Request Access" at bounding box center [471, 108] width 110 height 33
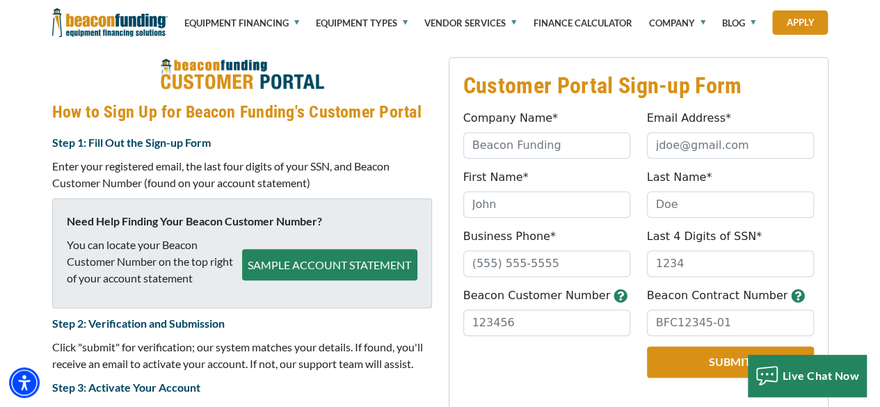
scroll to position [693, 0]
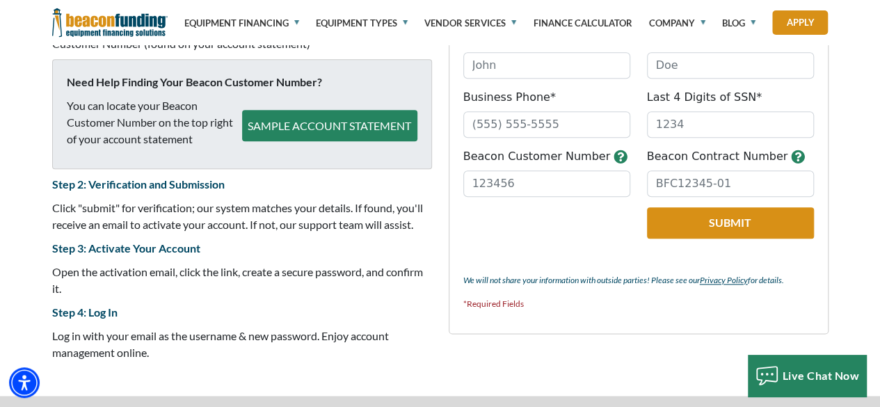
click at [342, 132] on button "SAMPLE ACCOUNT STATEMENT" at bounding box center [329, 125] width 175 height 31
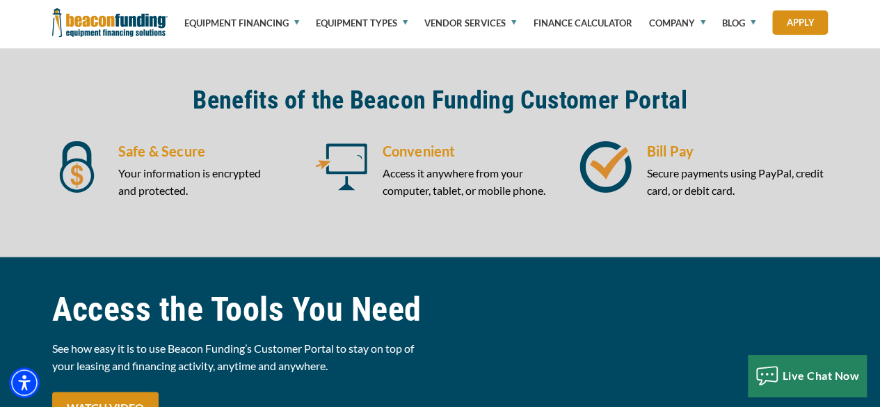
scroll to position [971, 0]
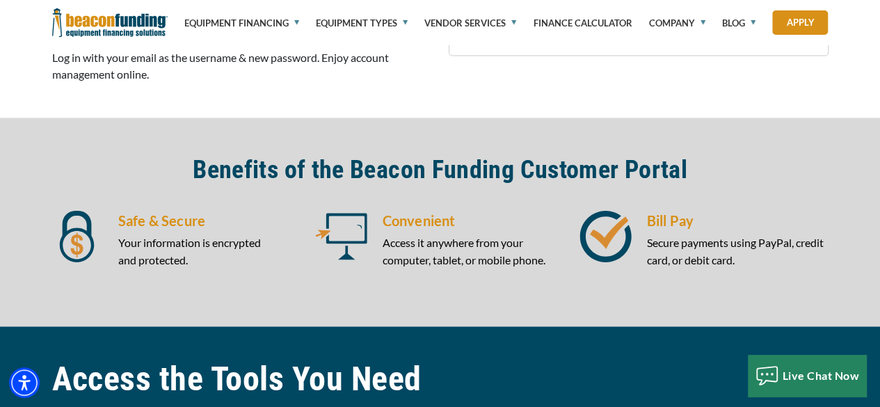
click at [337, 230] on img at bounding box center [341, 236] width 52 height 52
click at [161, 219] on h5 "Safe & Secure" at bounding box center [209, 220] width 182 height 21
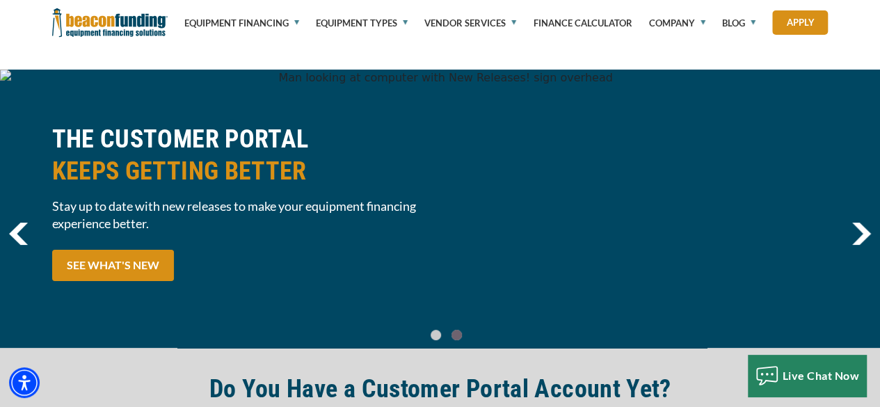
scroll to position [278, 0]
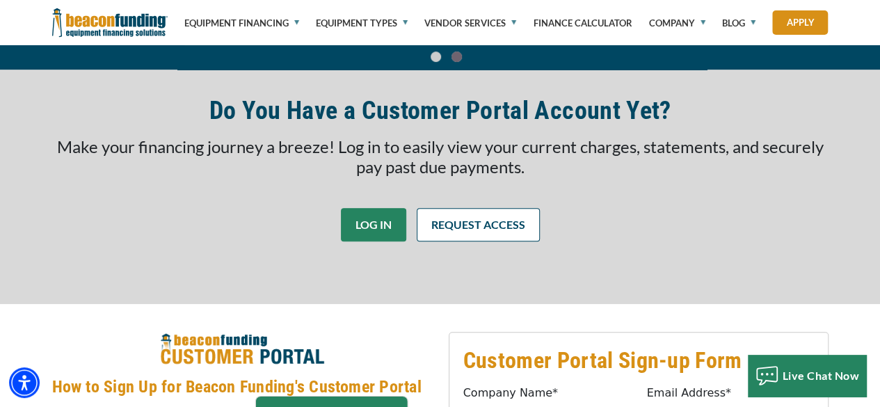
click at [367, 223] on link "LOG IN" at bounding box center [373, 224] width 65 height 33
